Goal: Answer question/provide support: Share knowledge or assist other users

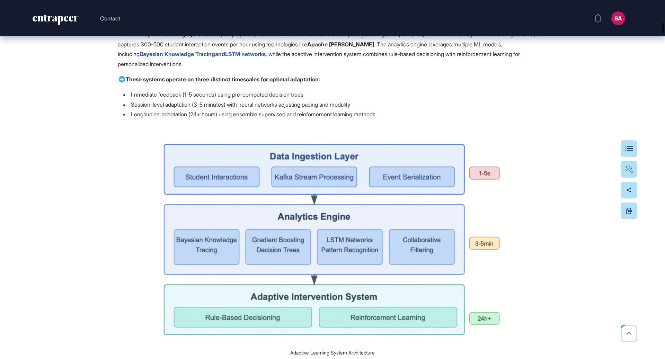
scroll to position [528, 0]
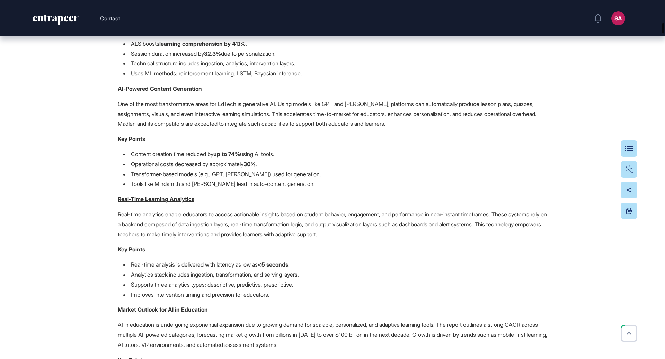
drag, startPoint x: 663, startPoint y: 104, endPoint x: 665, endPoint y: 3, distance: 100.8
click at [664, 23] on div at bounding box center [663, 28] width 2 height 10
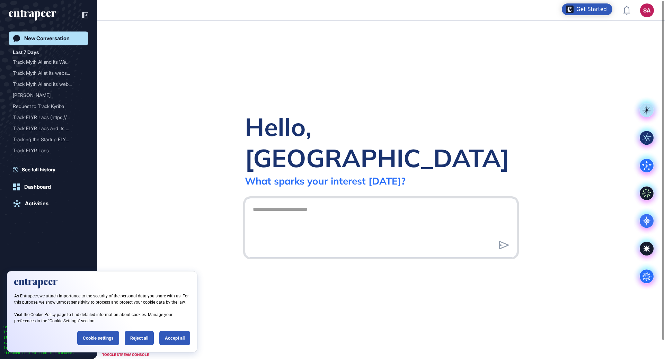
scroll to position [0, 0]
click at [169, 338] on div "Accept all" at bounding box center [174, 338] width 31 height 14
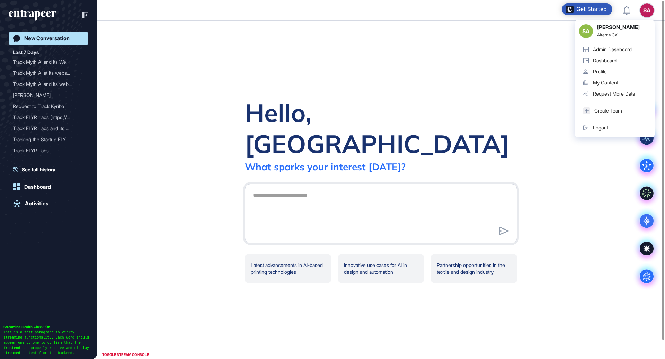
click at [614, 48] on div "Admin Dashboard" at bounding box center [612, 50] width 39 height 6
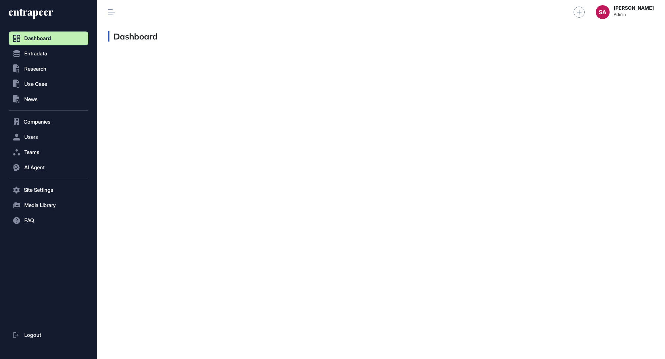
scroll to position [0, 0]
click at [46, 165] on button "AI Agent" at bounding box center [49, 168] width 80 height 14
click at [35, 197] on link "Messages" at bounding box center [50, 194] width 76 height 12
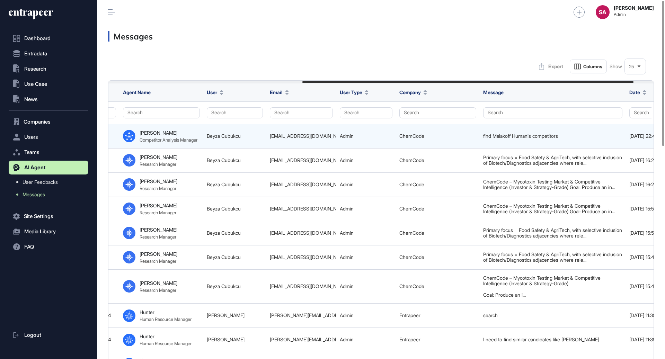
scroll to position [0, 354]
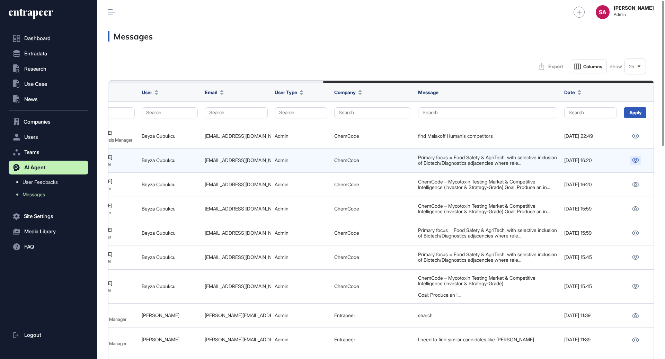
click at [634, 161] on icon at bounding box center [635, 160] width 7 height 5
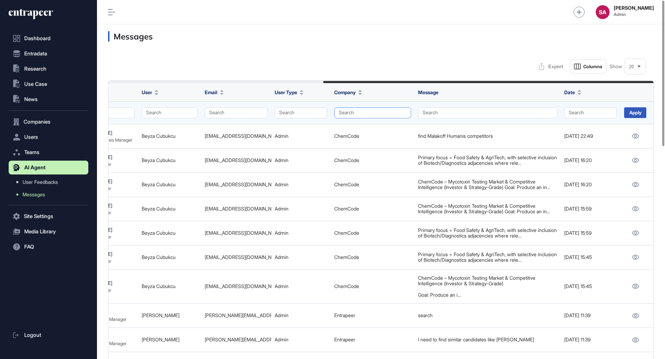
click at [360, 112] on button "Search" at bounding box center [372, 112] width 77 height 11
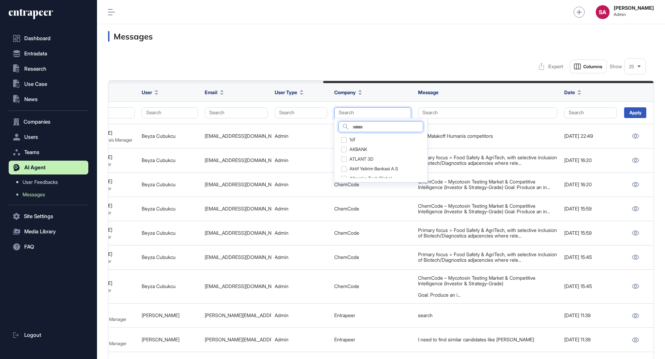
click at [364, 125] on input "text" at bounding box center [388, 127] width 70 height 9
type input "******"
click at [345, 141] on div "Migros Kurumsal" at bounding box center [371, 140] width 67 height 10
click at [345, 150] on div "Migros Online" at bounding box center [371, 150] width 67 height 10
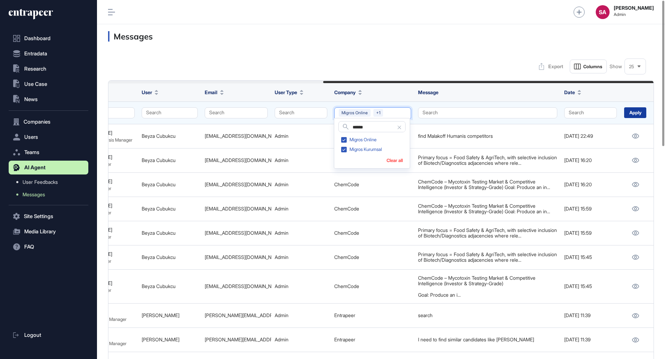
click at [636, 113] on div "Apply" at bounding box center [635, 112] width 22 height 11
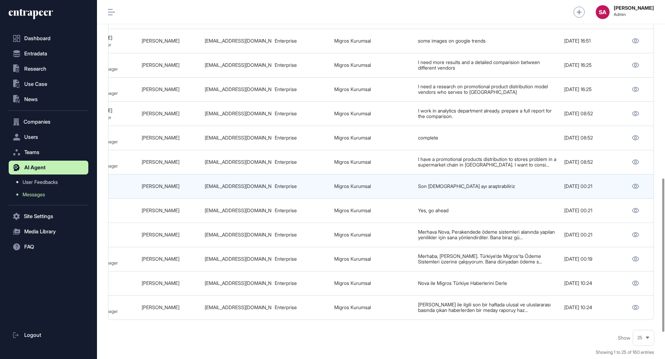
scroll to position [416, 0]
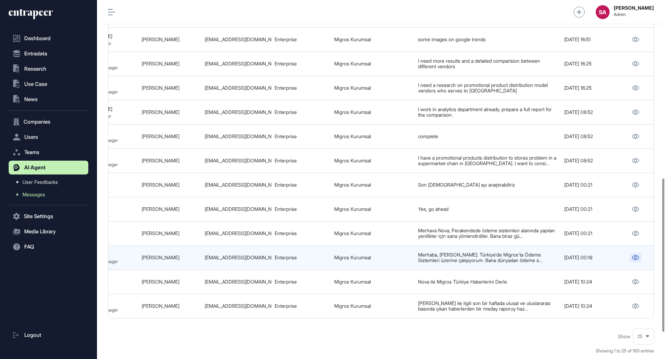
click at [638, 255] on icon at bounding box center [635, 257] width 7 height 5
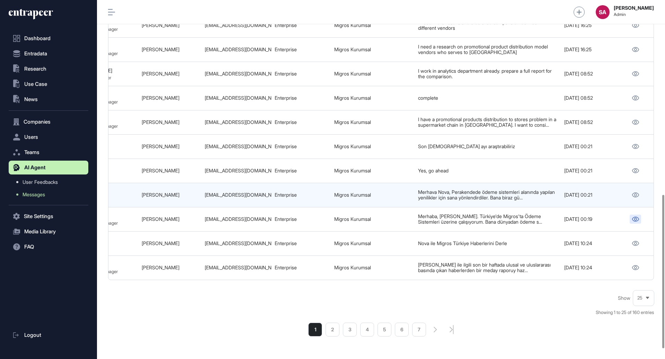
scroll to position [455, 0]
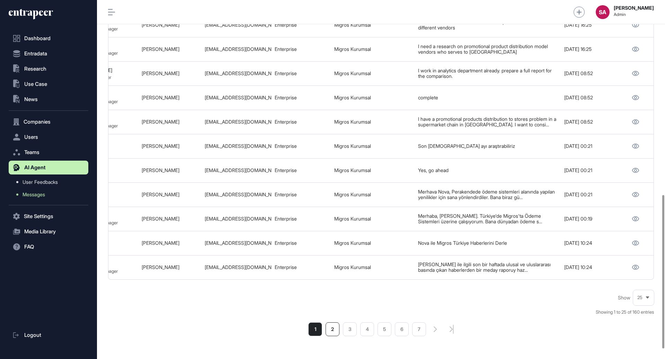
click at [338, 324] on li "2" at bounding box center [333, 329] width 14 height 14
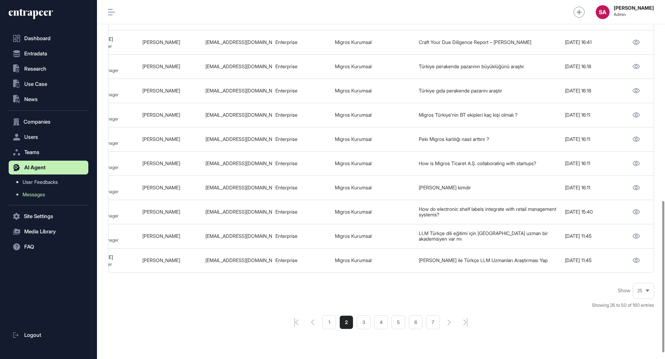
scroll to position [475, 0]
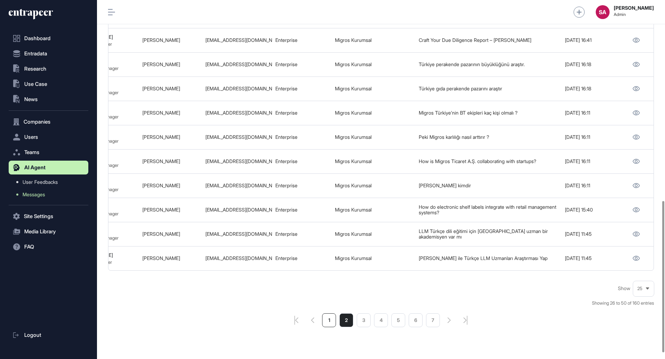
click at [333, 317] on li "1" at bounding box center [329, 320] width 14 height 14
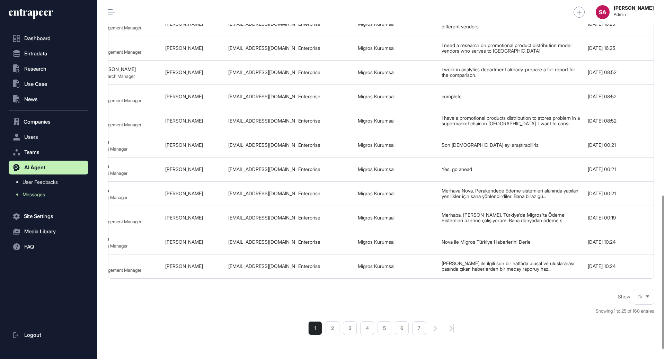
scroll to position [0, 354]
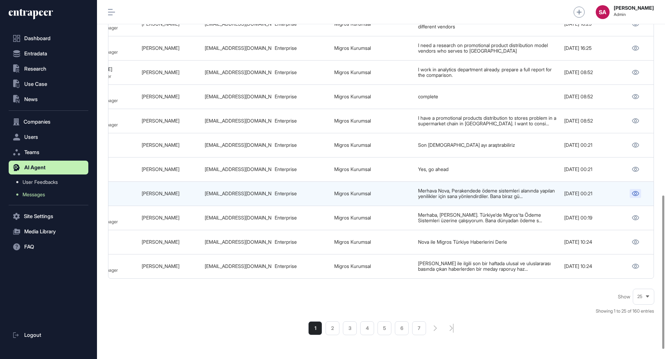
click at [635, 191] on icon at bounding box center [635, 193] width 7 height 5
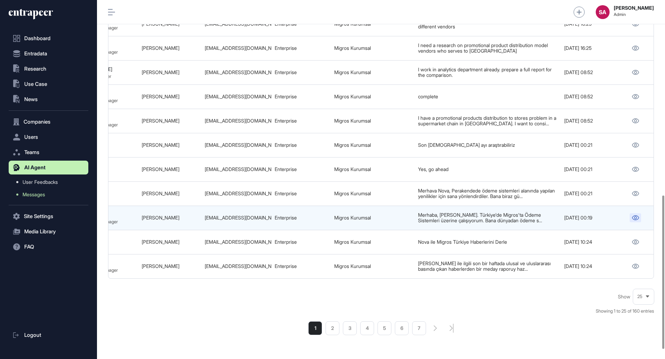
click at [638, 215] on icon at bounding box center [635, 217] width 7 height 5
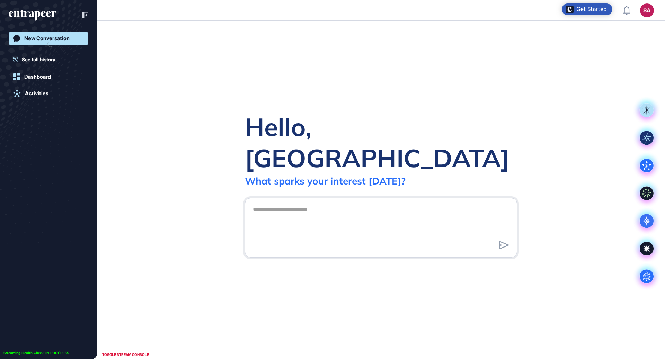
scroll to position [0, 0]
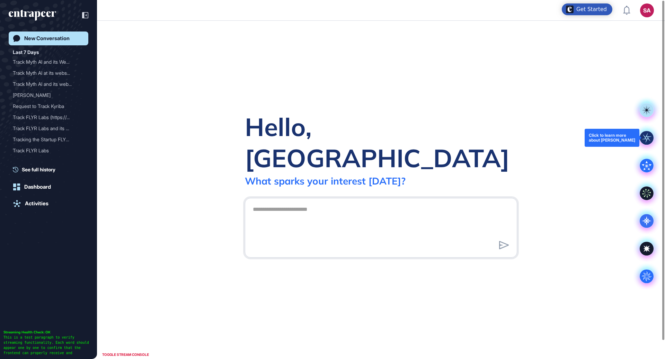
click at [647, 136] on rect at bounding box center [647, 138] width 14 height 14
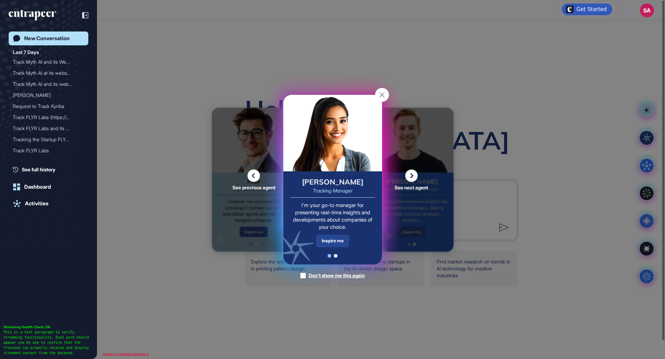
click at [337, 244] on div "Inspire me" at bounding box center [332, 241] width 33 height 12
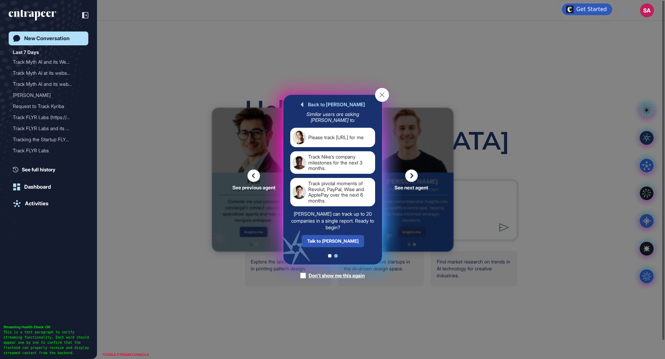
click at [411, 178] on icon at bounding box center [411, 175] width 12 height 12
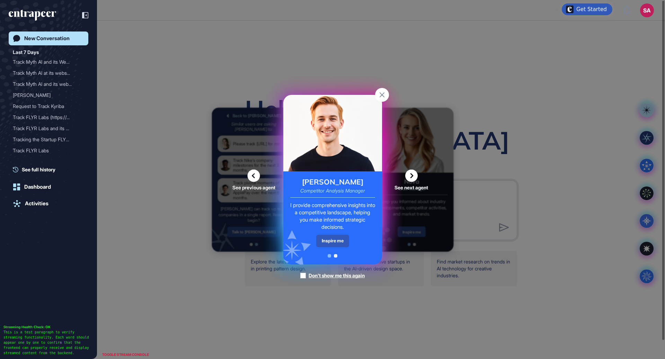
click at [410, 172] on icon at bounding box center [411, 175] width 12 height 12
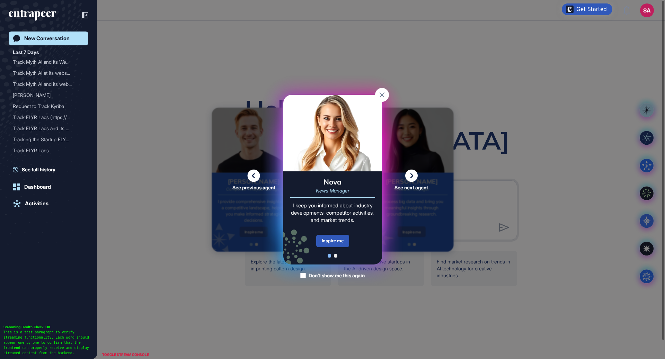
click at [410, 173] on icon at bounding box center [411, 175] width 12 height 12
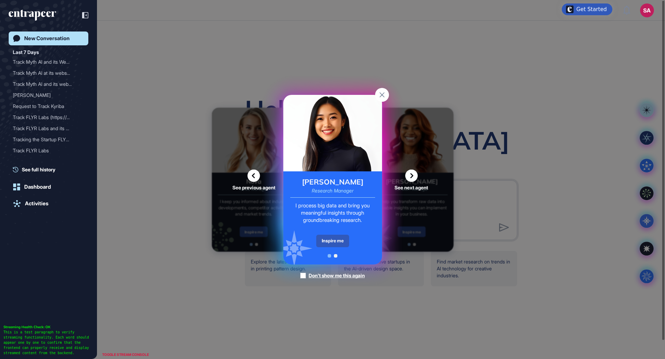
click at [410, 173] on icon at bounding box center [411, 175] width 12 height 12
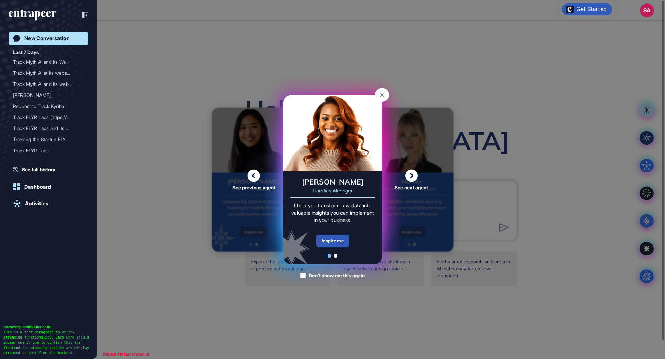
click at [410, 173] on icon at bounding box center [411, 175] width 12 height 12
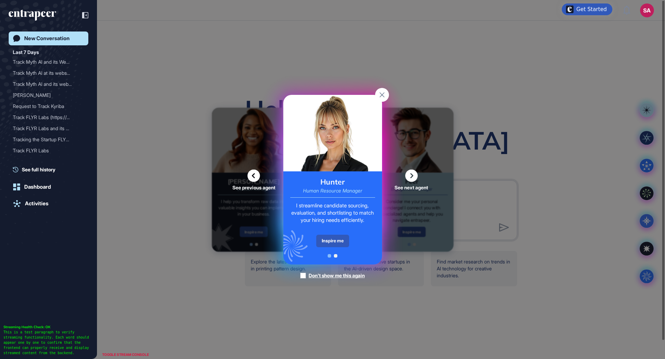
click at [410, 173] on icon at bounding box center [411, 175] width 12 height 12
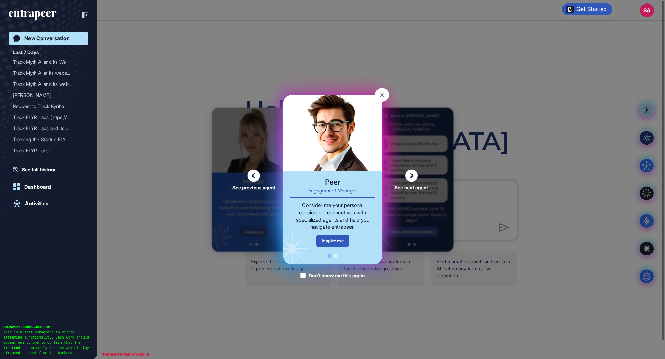
click at [410, 173] on icon at bounding box center [411, 175] width 12 height 12
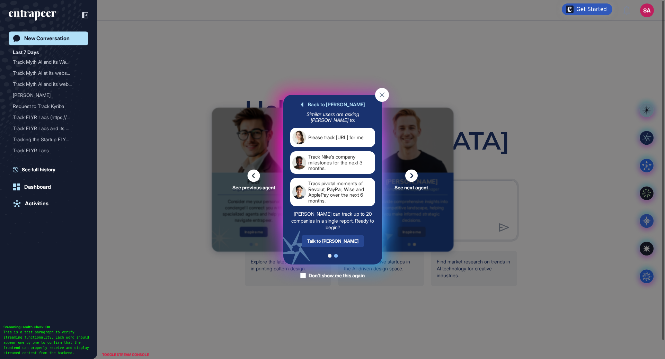
click at [332, 243] on div "Talk to Tracy" at bounding box center [332, 241] width 62 height 12
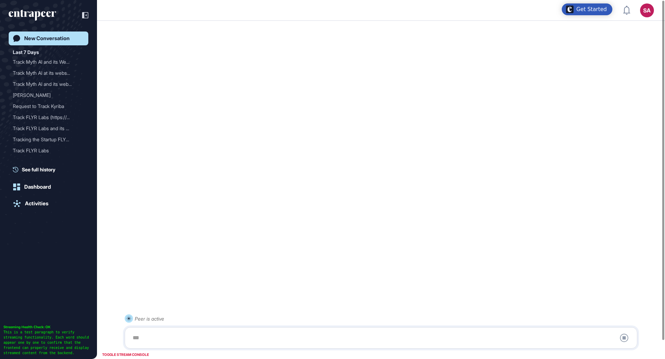
click at [254, 342] on div at bounding box center [381, 338] width 505 height 14
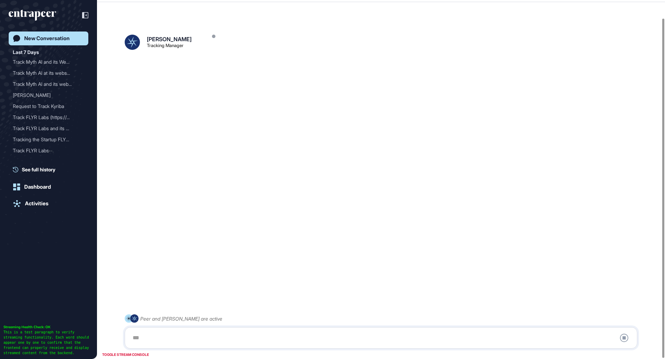
scroll to position [19, 0]
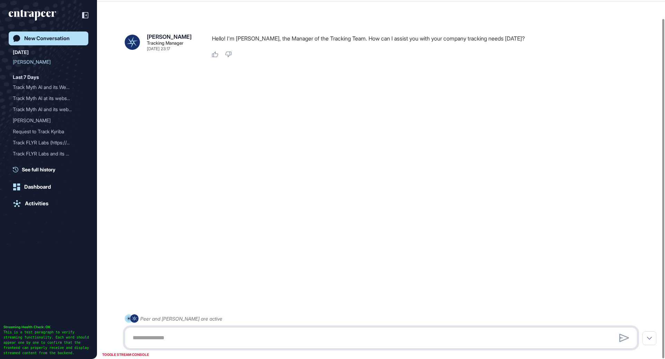
click at [161, 335] on textarea at bounding box center [381, 338] width 505 height 14
paste textarea "**********"
type textarea "**********"
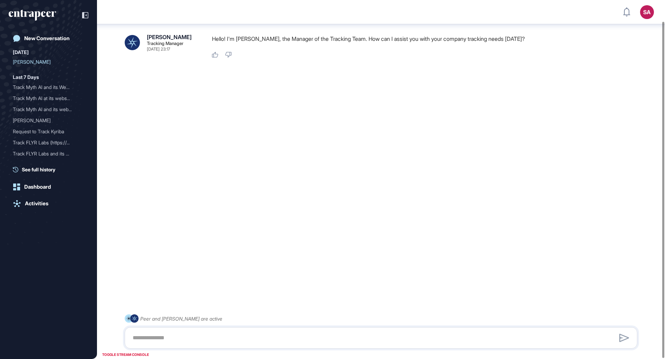
scroll to position [23, 0]
click at [245, 330] on div at bounding box center [381, 337] width 513 height 21
click at [237, 339] on textarea at bounding box center [381, 338] width 505 height 14
paste textarea "**********"
type textarea "**********"
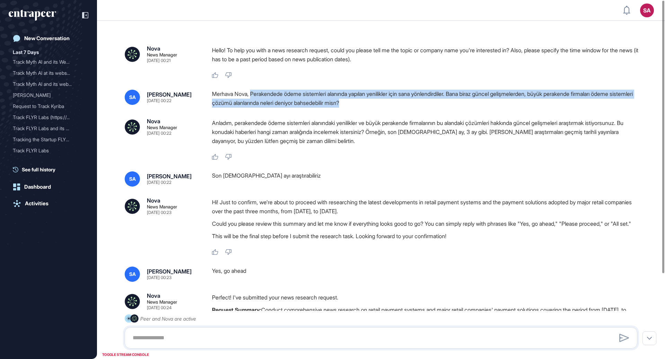
drag, startPoint x: 378, startPoint y: 104, endPoint x: 253, endPoint y: 93, distance: 124.8
click at [253, 93] on div "Merhava Nova, Perakendede ödeme sistemleri alanında yapılan yenilikler için san…" at bounding box center [427, 99] width 431 height 18
copy div "Perakendede ödeme sistemleri alanında yapılan yenilikler için sana [DEMOGRAPHIC…"
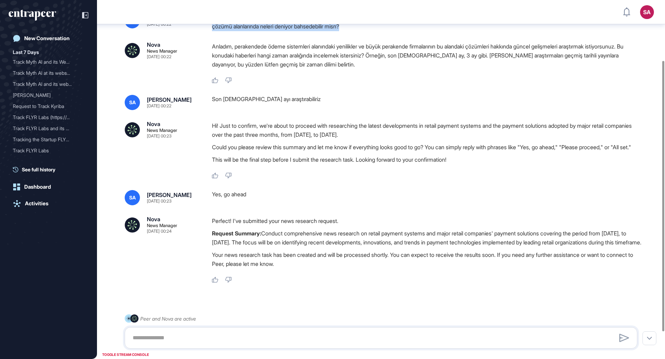
scroll to position [80, 0]
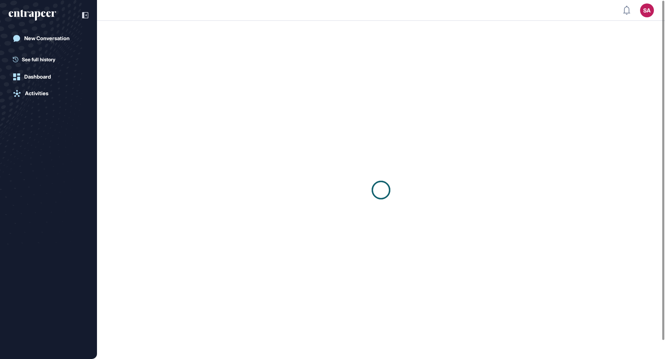
scroll to position [0, 0]
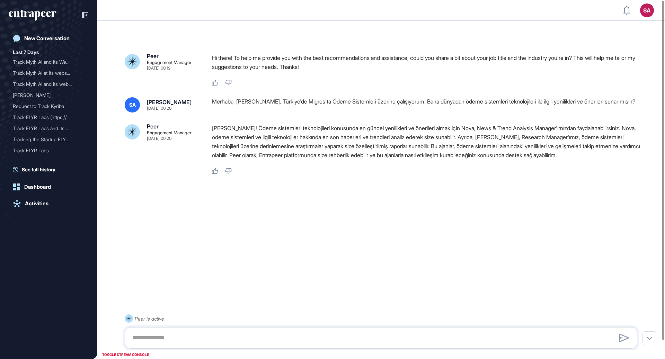
drag, startPoint x: 303, startPoint y: 100, endPoint x: 318, endPoint y: 112, distance: 19.3
click at [318, 112] on div "Merhaba, [PERSON_NAME]. Türkiye'de Migros'ta Ödeme Sistemleri üzerine çalışıyor…" at bounding box center [427, 104] width 431 height 15
copy div "Türkiye'de Migros'ta Ödeme Sistemleri üzerine çalışıyorum. Bana dünyadan ödeme …"
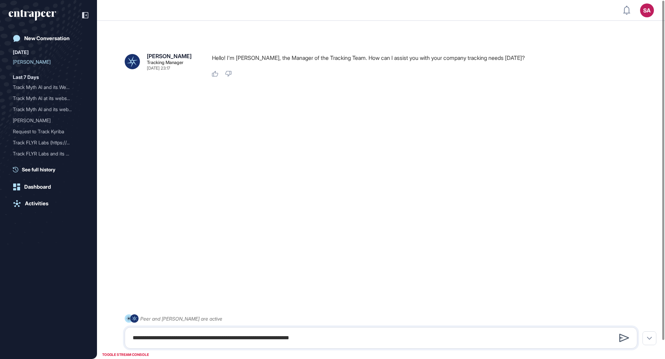
type textarea "**********"
click at [622, 338] on icon at bounding box center [624, 338] width 10 height 8
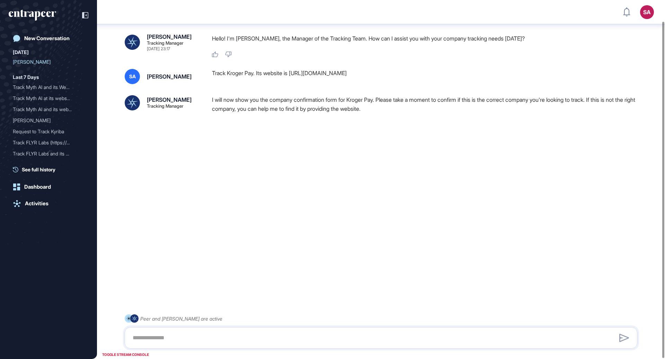
scroll to position [23, 0]
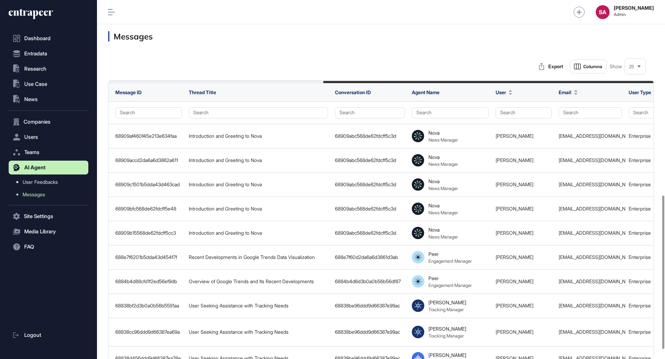
scroll to position [0, 354]
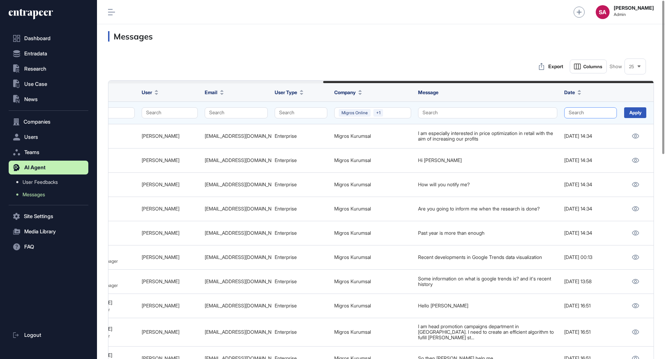
click at [587, 112] on button "Search" at bounding box center [590, 112] width 53 height 11
click at [495, 106] on td "Search" at bounding box center [488, 112] width 146 height 23
click at [393, 111] on button "Migros Online +1" at bounding box center [372, 112] width 77 height 11
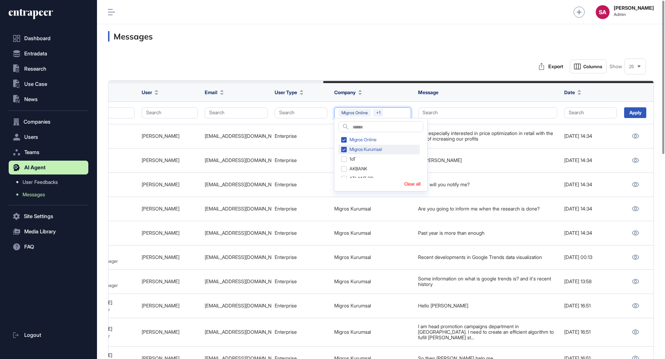
click at [344, 150] on div "Migros Kurumsal" at bounding box center [378, 150] width 81 height 10
click at [344, 142] on div "Migros Online" at bounding box center [378, 140] width 81 height 10
click at [369, 124] on input "text" at bounding box center [388, 127] width 70 height 9
click at [385, 128] on input "******" at bounding box center [379, 127] width 53 height 9
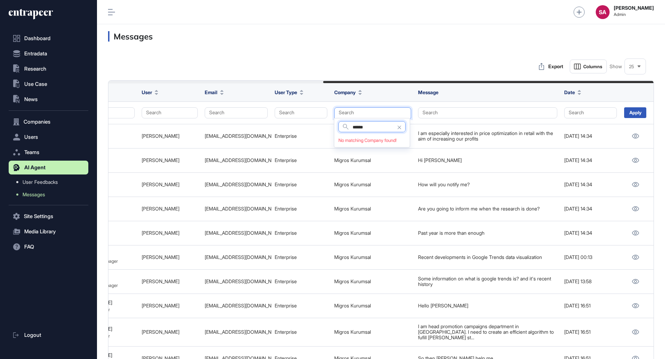
type input "*******"
click at [346, 141] on div "Pegasus" at bounding box center [371, 140] width 67 height 10
click at [346, 149] on div "Pegasus Airlines" at bounding box center [371, 150] width 67 height 10
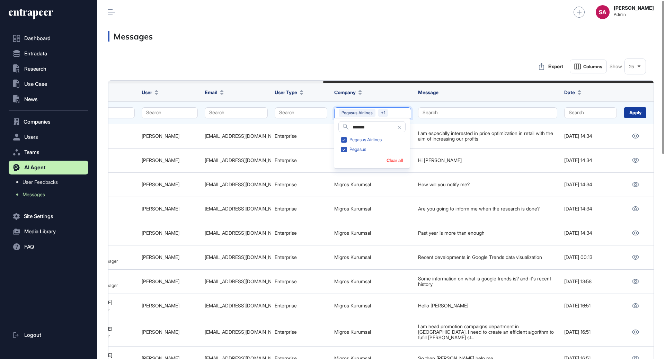
click at [637, 115] on div "Apply" at bounding box center [635, 112] width 22 height 11
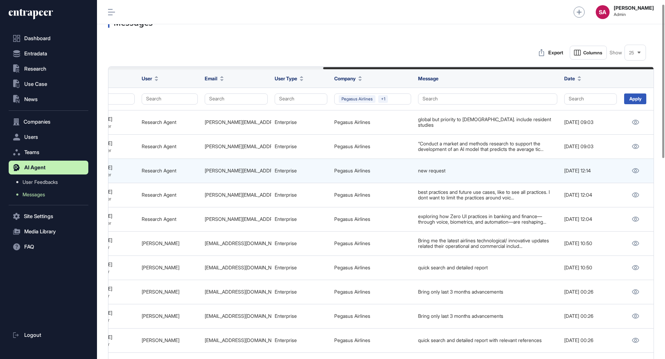
scroll to position [9, 0]
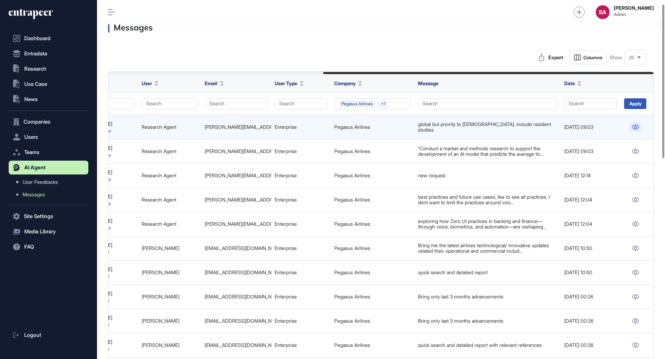
click at [635, 126] on icon at bounding box center [635, 127] width 7 height 5
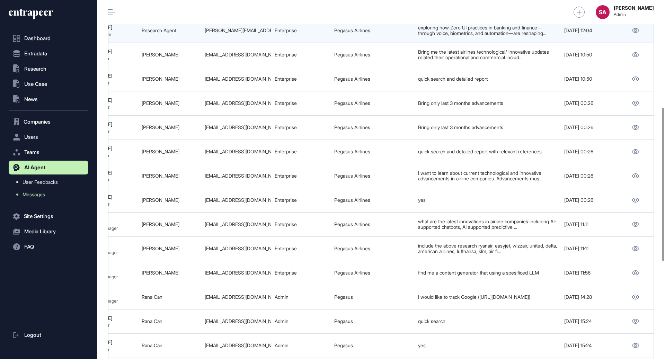
scroll to position [0, 0]
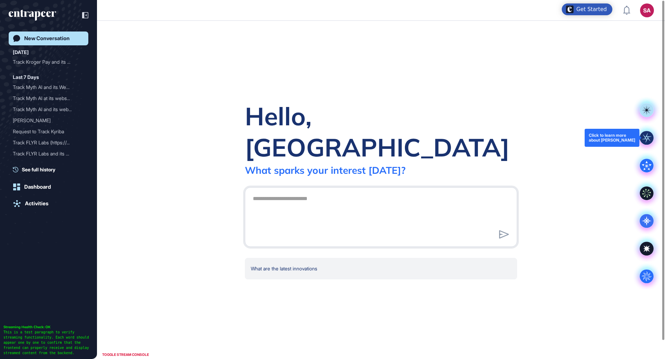
click at [644, 141] on rect at bounding box center [647, 138] width 14 height 14
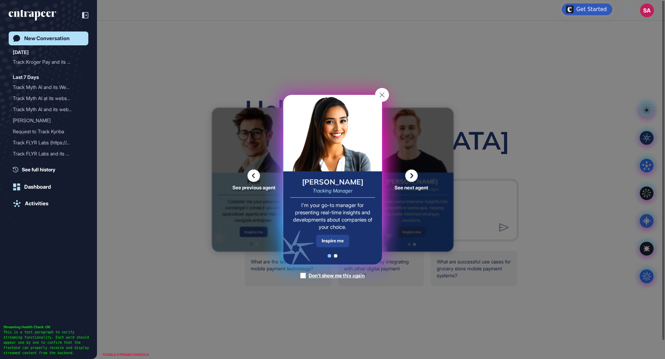
click at [344, 239] on div "Inspire me" at bounding box center [332, 241] width 33 height 12
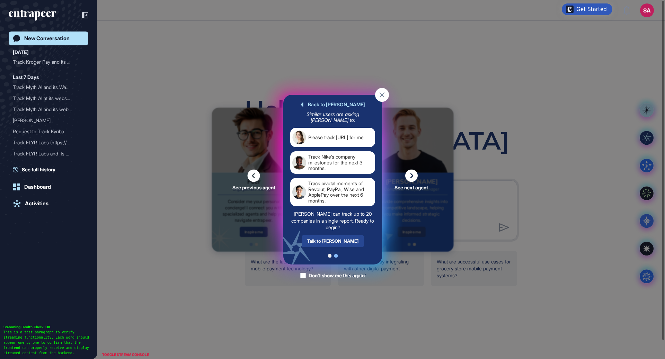
click at [339, 243] on div "Talk to Tracy" at bounding box center [332, 241] width 62 height 12
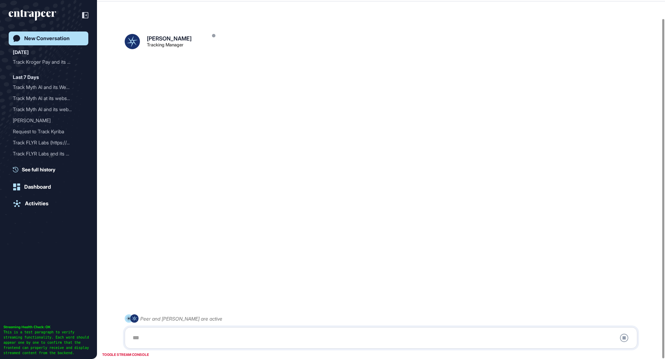
scroll to position [19, 0]
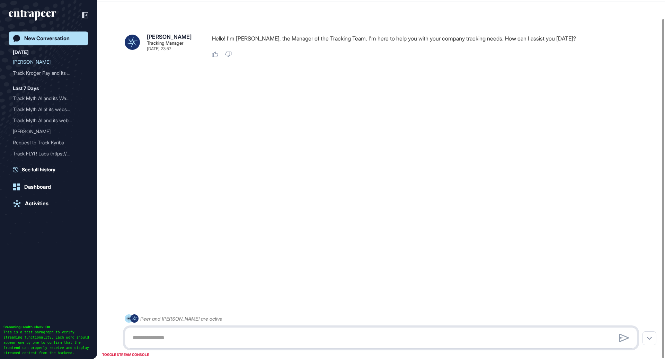
click at [162, 342] on textarea at bounding box center [381, 338] width 505 height 14
paste textarea "**********"
type textarea "**********"
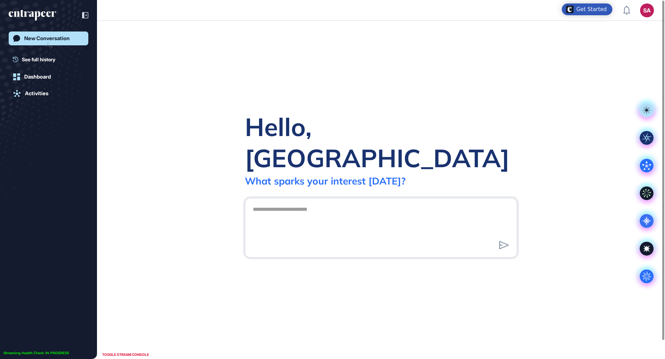
scroll to position [0, 0]
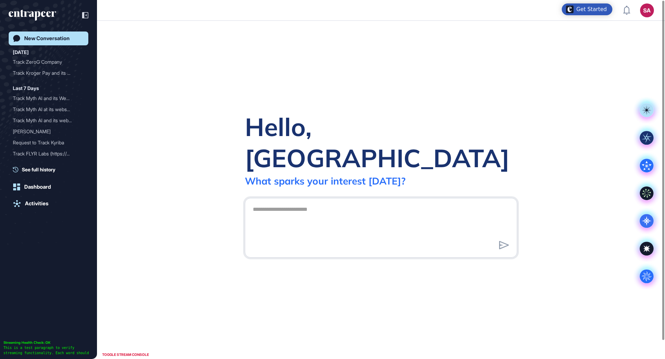
click at [646, 17] on div "SA" at bounding box center [647, 10] width 14 height 14
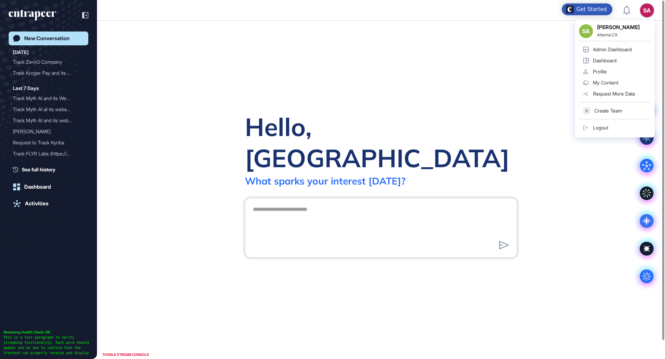
click at [623, 48] on div "Admin Dashboard" at bounding box center [612, 50] width 39 height 6
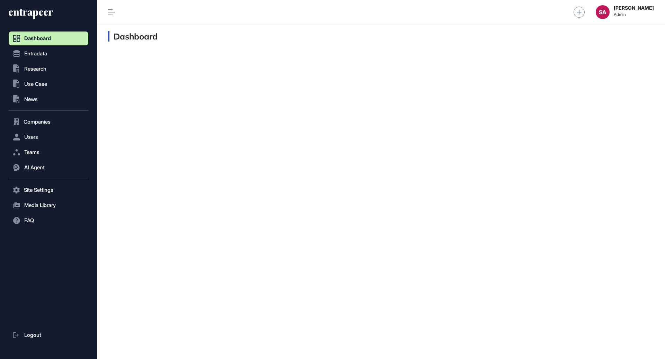
scroll to position [0, 0]
click at [43, 14] on icon at bounding box center [31, 14] width 44 height 11
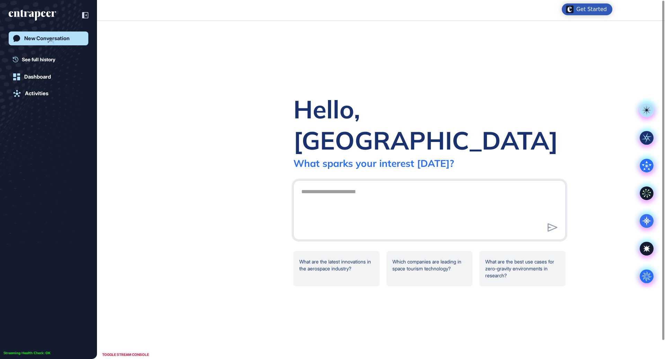
scroll to position [0, 0]
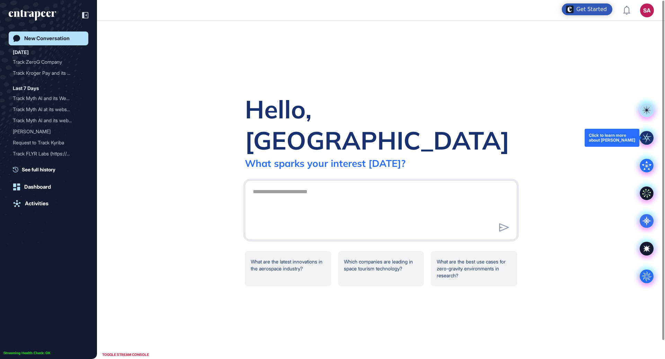
click at [653, 138] on rect at bounding box center [647, 138] width 14 height 14
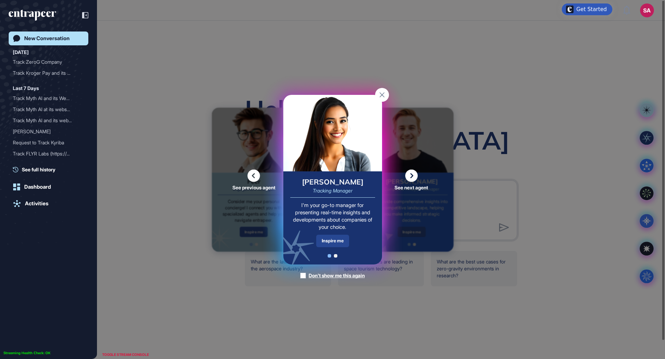
click at [334, 241] on div "Inspire me" at bounding box center [332, 241] width 33 height 12
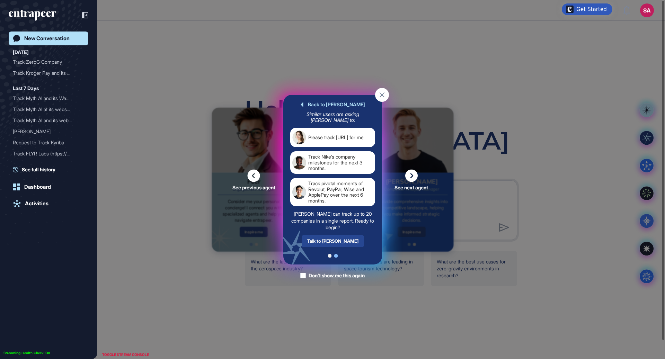
click at [333, 240] on div "Talk to [PERSON_NAME]" at bounding box center [332, 241] width 62 height 12
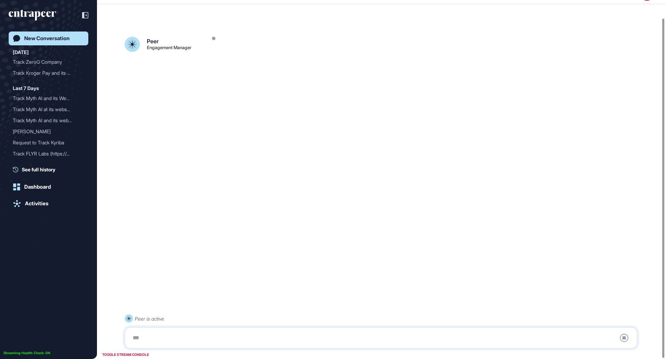
scroll to position [19, 0]
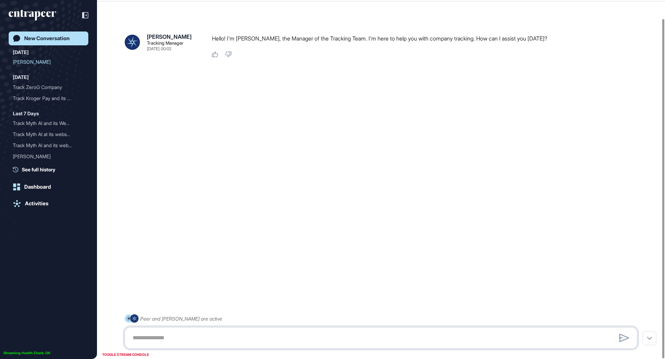
click at [244, 333] on textarea at bounding box center [381, 338] width 505 height 14
paste textarea "**********"
type textarea "**********"
